Goal: Task Accomplishment & Management: Manage account settings

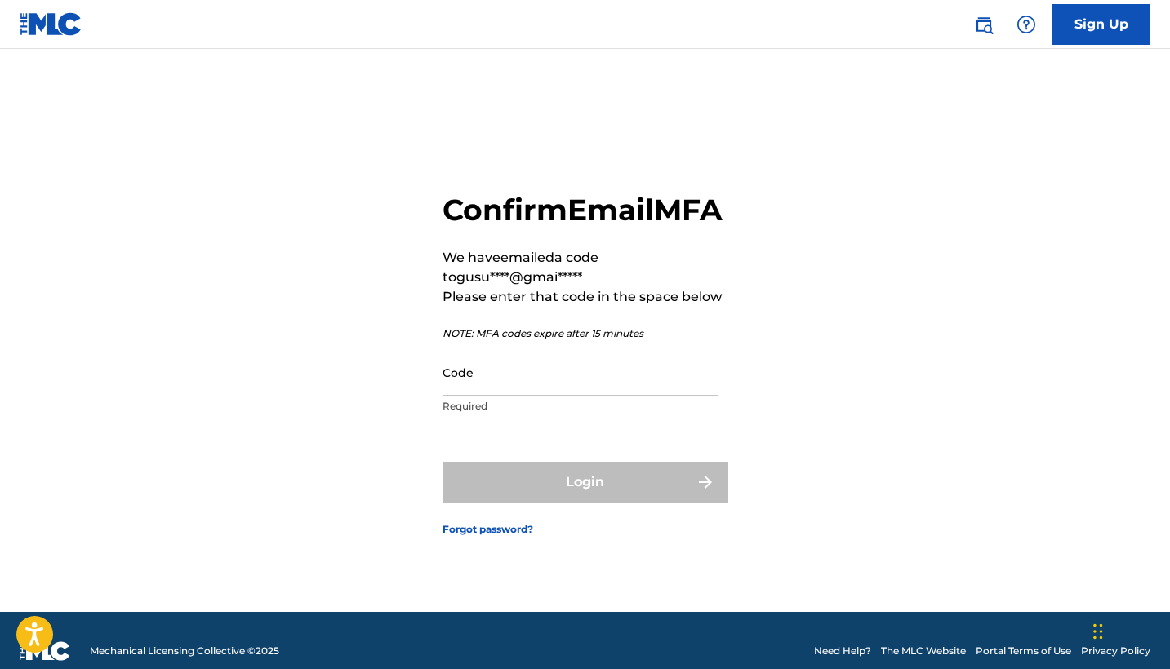
click at [600, 396] on input "Code" at bounding box center [580, 372] width 276 height 47
paste input "834756"
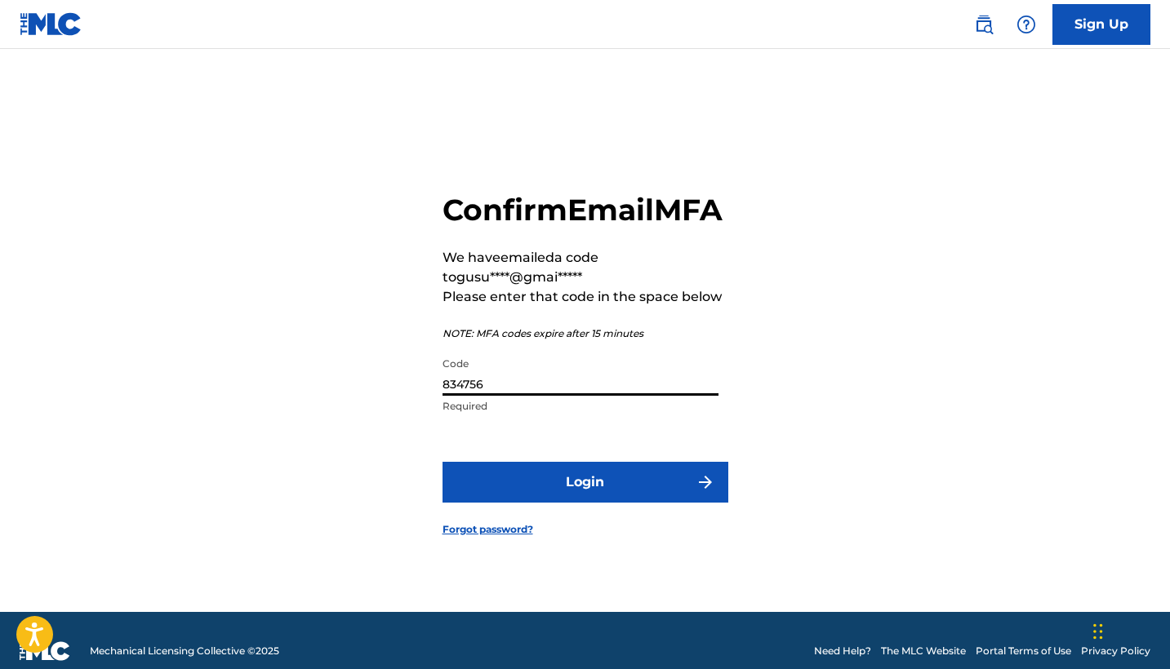
type input "834756"
click at [584, 500] on button "Login" at bounding box center [585, 482] width 286 height 41
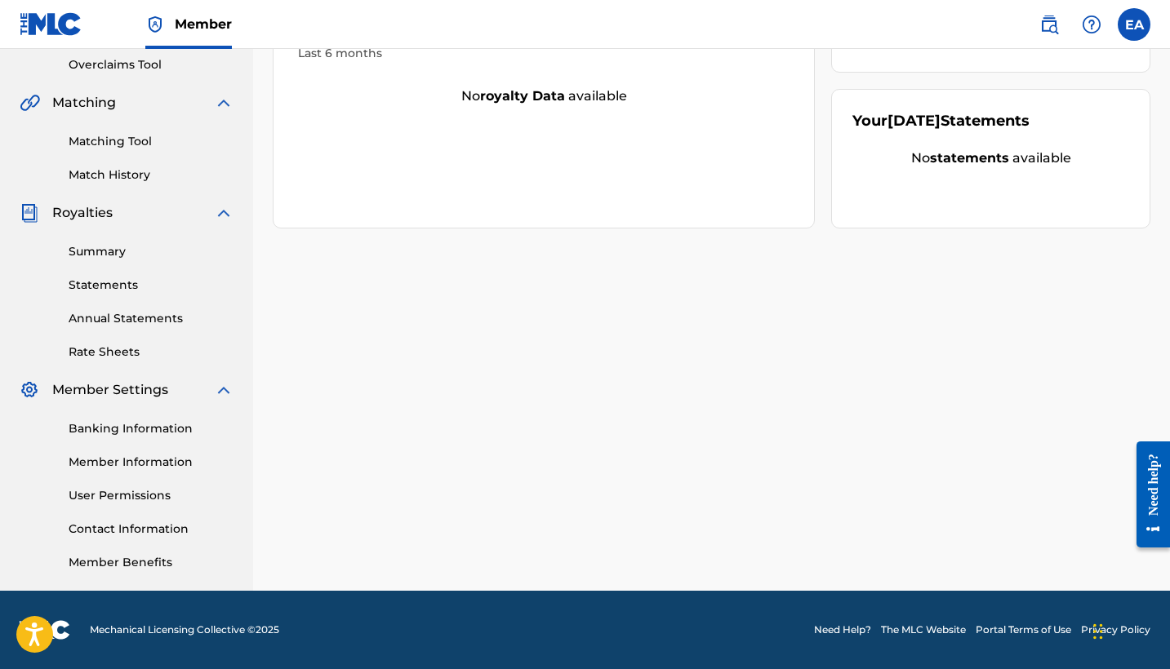
scroll to position [343, 0]
click at [133, 432] on link "Banking Information" at bounding box center [151, 428] width 165 height 17
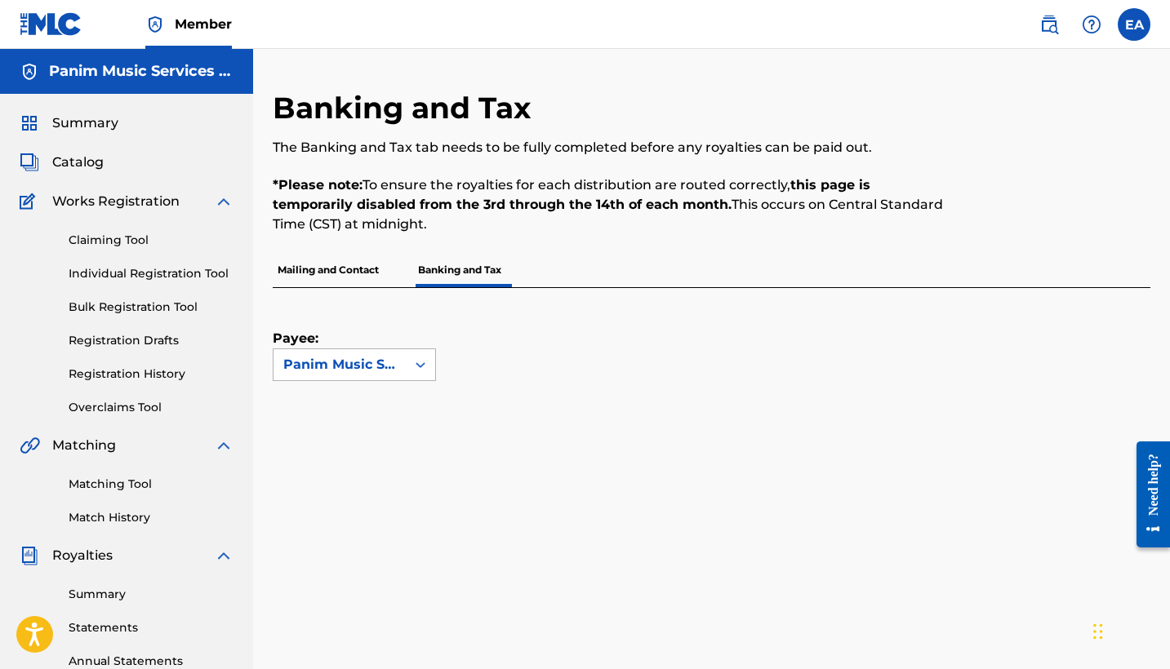
click at [365, 364] on div "Panim Music Services LLC" at bounding box center [339, 365] width 113 height 20
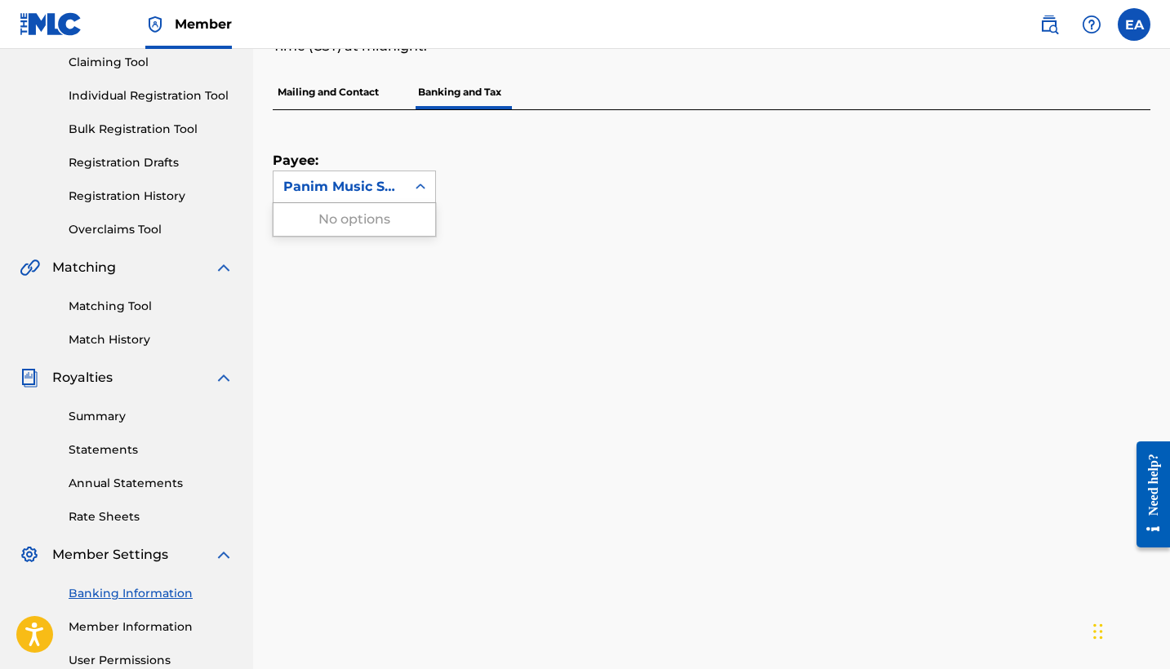
scroll to position [188, 0]
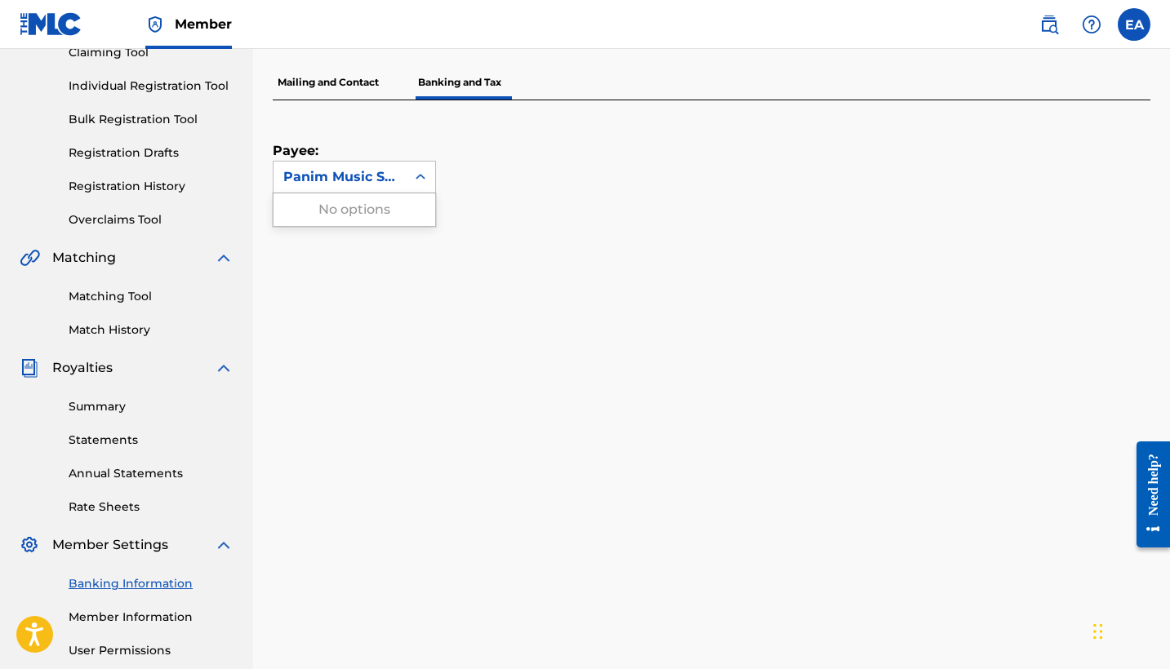
click at [620, 189] on div "Payee: Use Up and Down to choose options, press Enter to select the currently f…" at bounding box center [692, 146] width 838 height 93
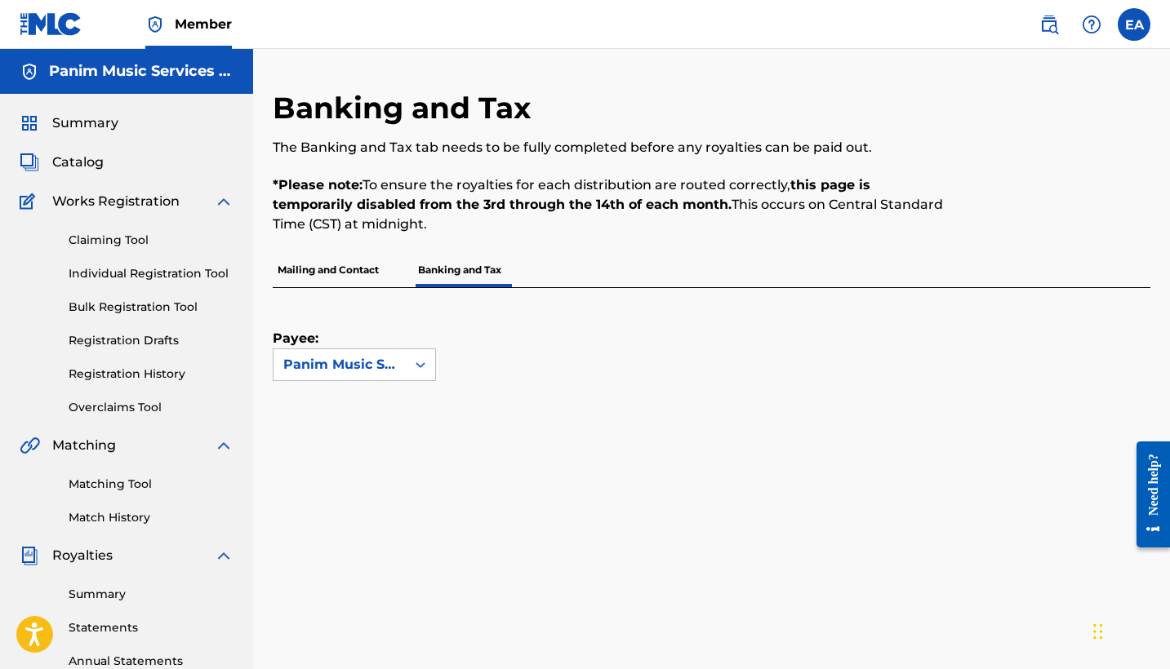
scroll to position [0, 0]
